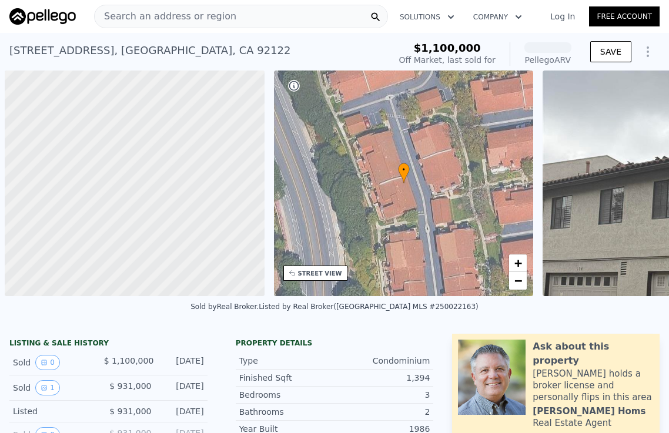
scroll to position [0, 5]
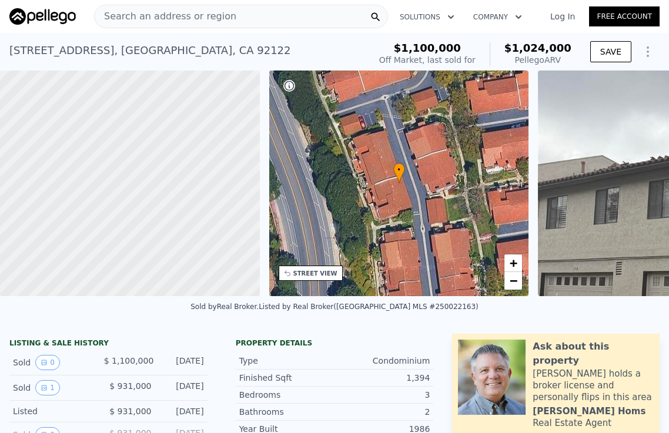
click at [220, 13] on span "Search an address or region" at bounding box center [166, 16] width 142 height 14
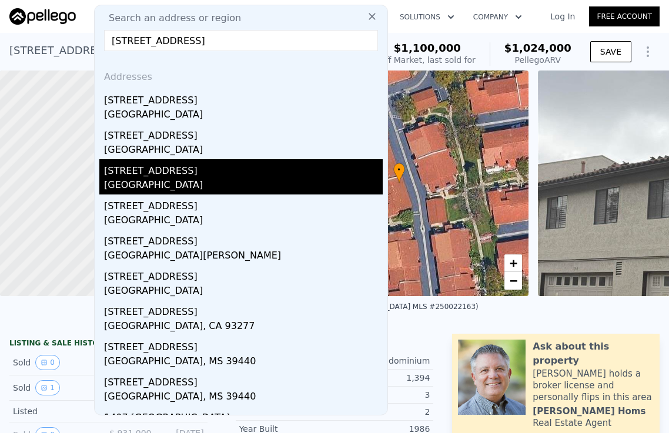
type input "[STREET_ADDRESS]"
click at [218, 171] on div "[STREET_ADDRESS]" at bounding box center [243, 168] width 279 height 19
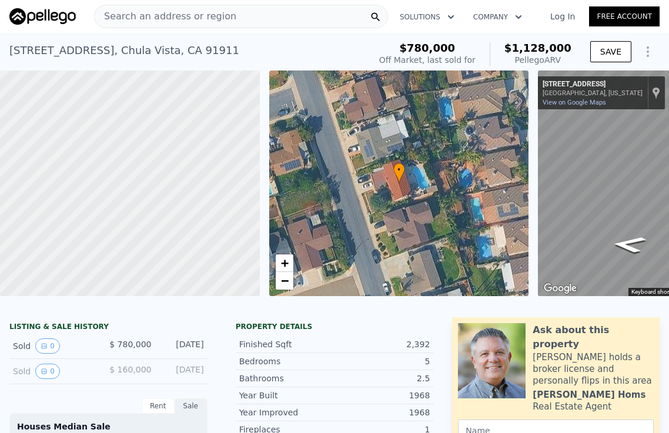
scroll to position [0, 143]
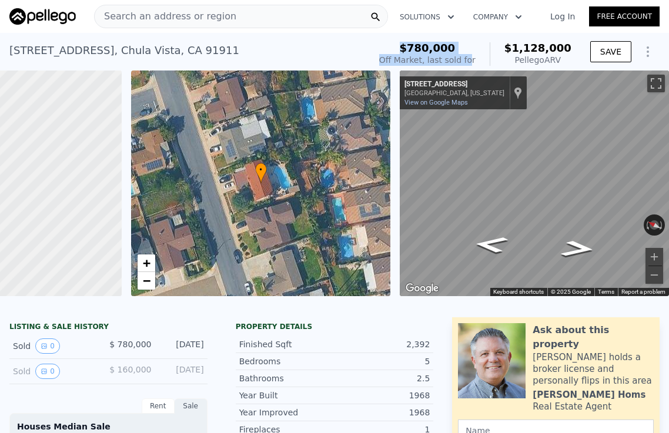
drag, startPoint x: 420, startPoint y: 48, endPoint x: 484, endPoint y: 59, distance: 65.7
click at [476, 59] on div "$780,000 Off Market, last sold for" at bounding box center [427, 54] width 96 height 24
drag, startPoint x: 514, startPoint y: 44, endPoint x: 571, endPoint y: 66, distance: 61.0
click at [571, 66] on div "$780,000 Off Market, last sold for $1,128,000 Pellego ARV" at bounding box center [475, 54] width 202 height 33
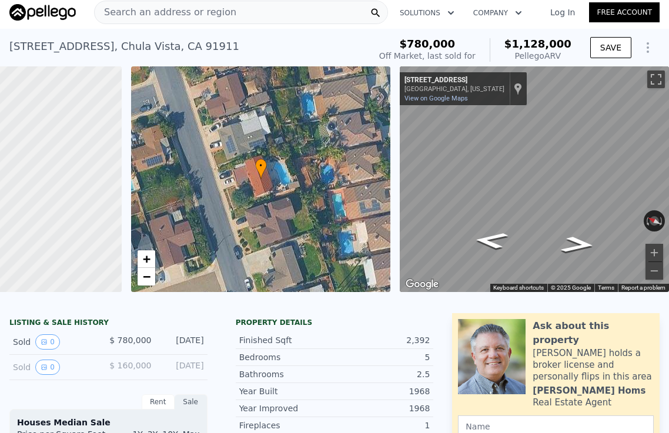
scroll to position [0, 0]
